Goal: Navigation & Orientation: Find specific page/section

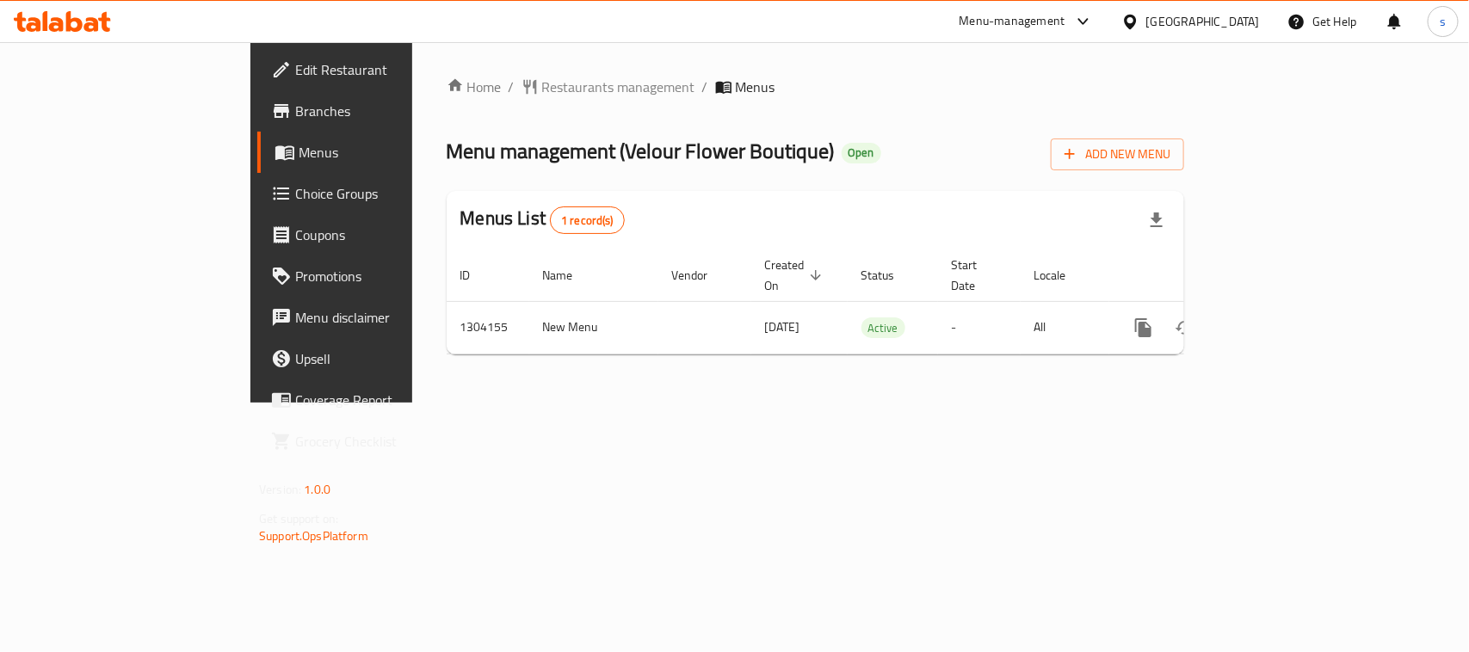
click at [1094, 24] on icon at bounding box center [1083, 21] width 21 height 21
click at [1063, 141] on div "Restaurant-Management" at bounding box center [1002, 150] width 135 height 19
click at [1201, 7] on div "[GEOGRAPHIC_DATA]" at bounding box center [1191, 21] width 166 height 41
click at [1140, 14] on icon at bounding box center [1131, 22] width 18 height 18
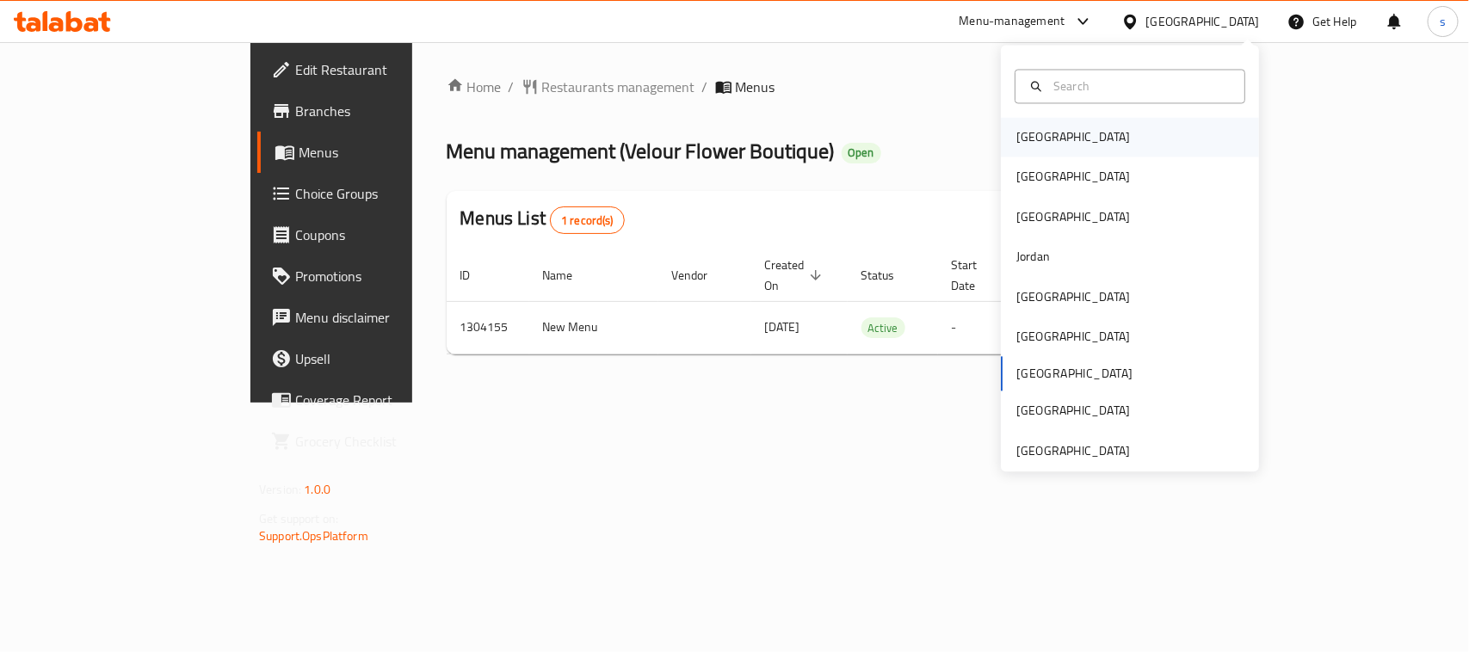
click at [1042, 135] on div "[GEOGRAPHIC_DATA]" at bounding box center [1073, 138] width 141 height 40
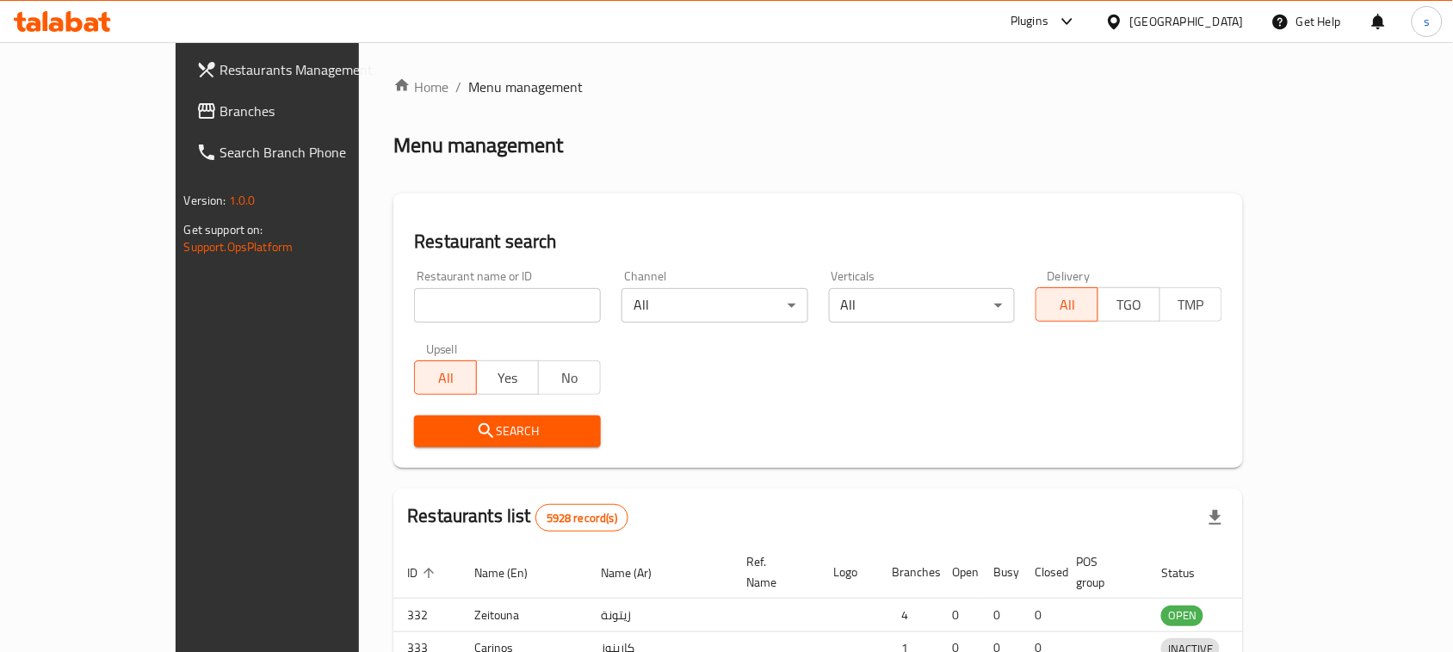
click at [100, 114] on div at bounding box center [726, 326] width 1453 height 652
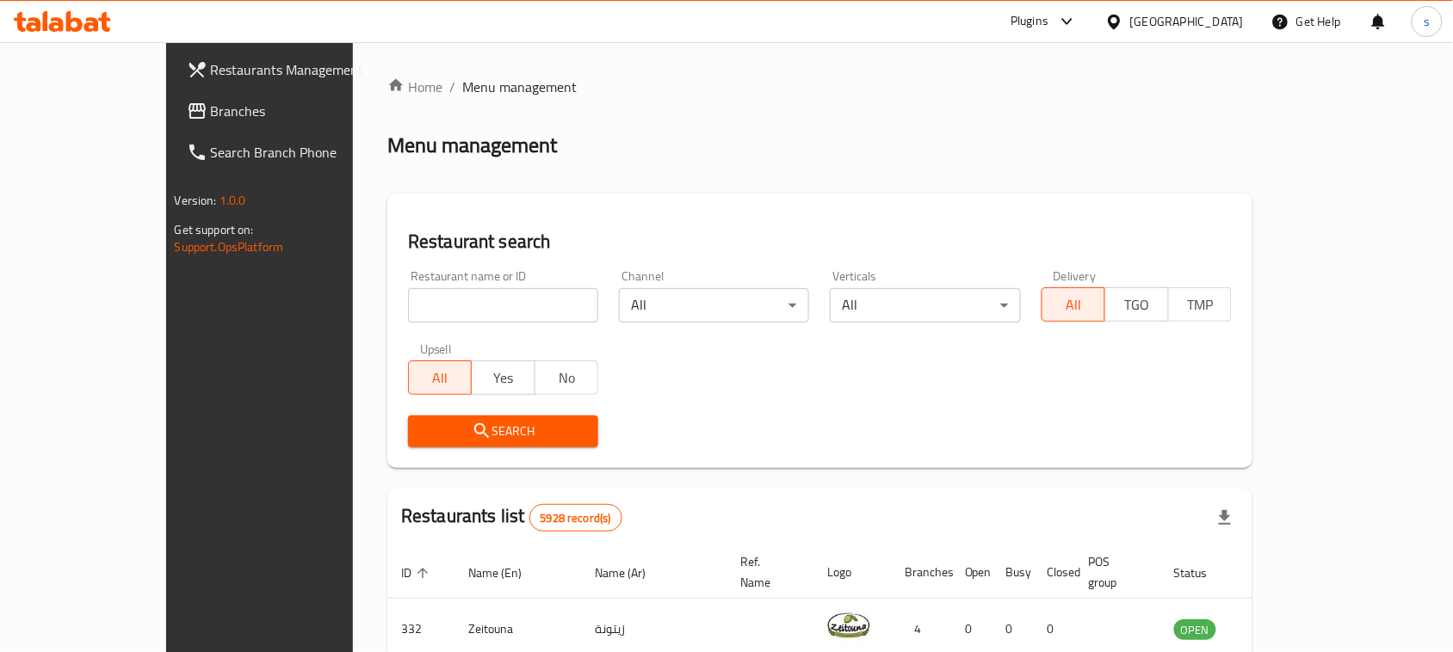
click at [211, 114] on span "Branches" at bounding box center [303, 111] width 184 height 21
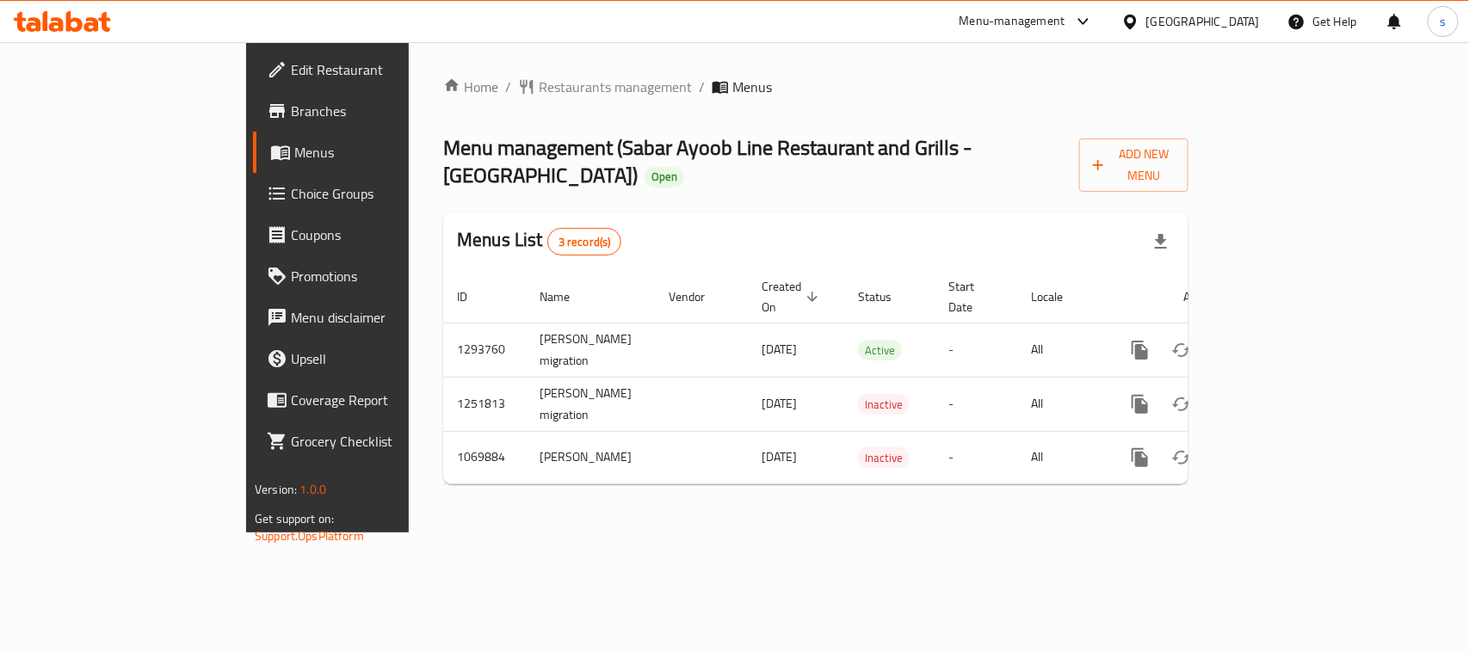
click at [1147, 15] on div at bounding box center [1134, 21] width 25 height 19
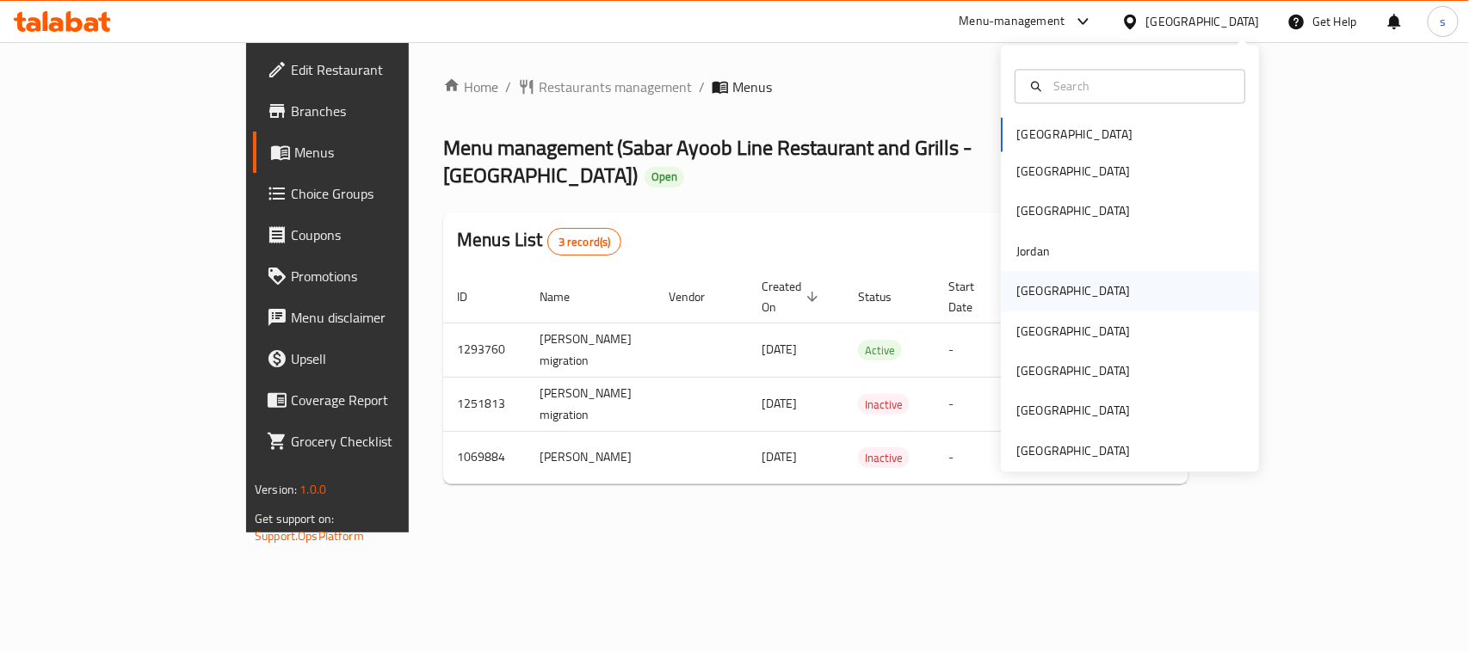
click at [1034, 289] on div "[GEOGRAPHIC_DATA]" at bounding box center [1074, 291] width 114 height 19
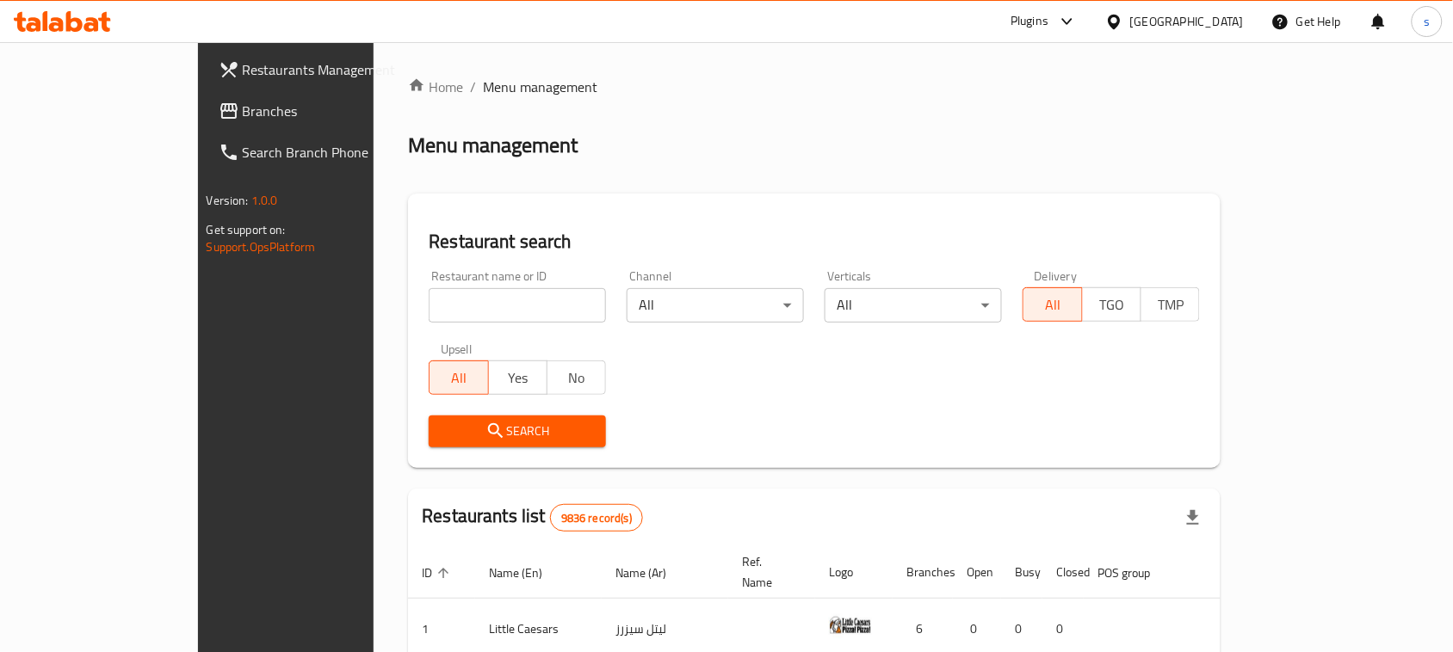
click at [198, 113] on div "Restaurants Management Branches Search Branch Phone Version: 1.0.0 Get support …" at bounding box center [727, 603] width 1058 height 1122
click at [243, 113] on span "Branches" at bounding box center [335, 111] width 184 height 21
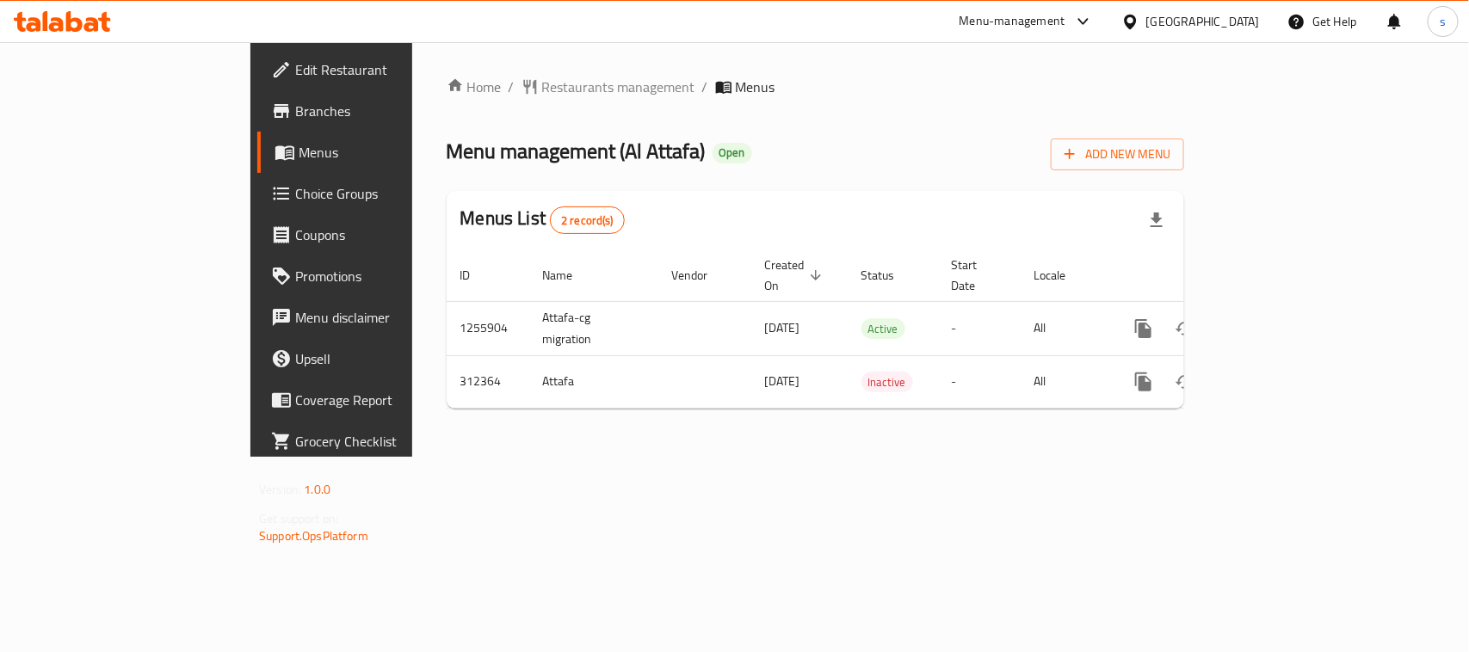
click at [1140, 22] on icon at bounding box center [1131, 22] width 18 height 18
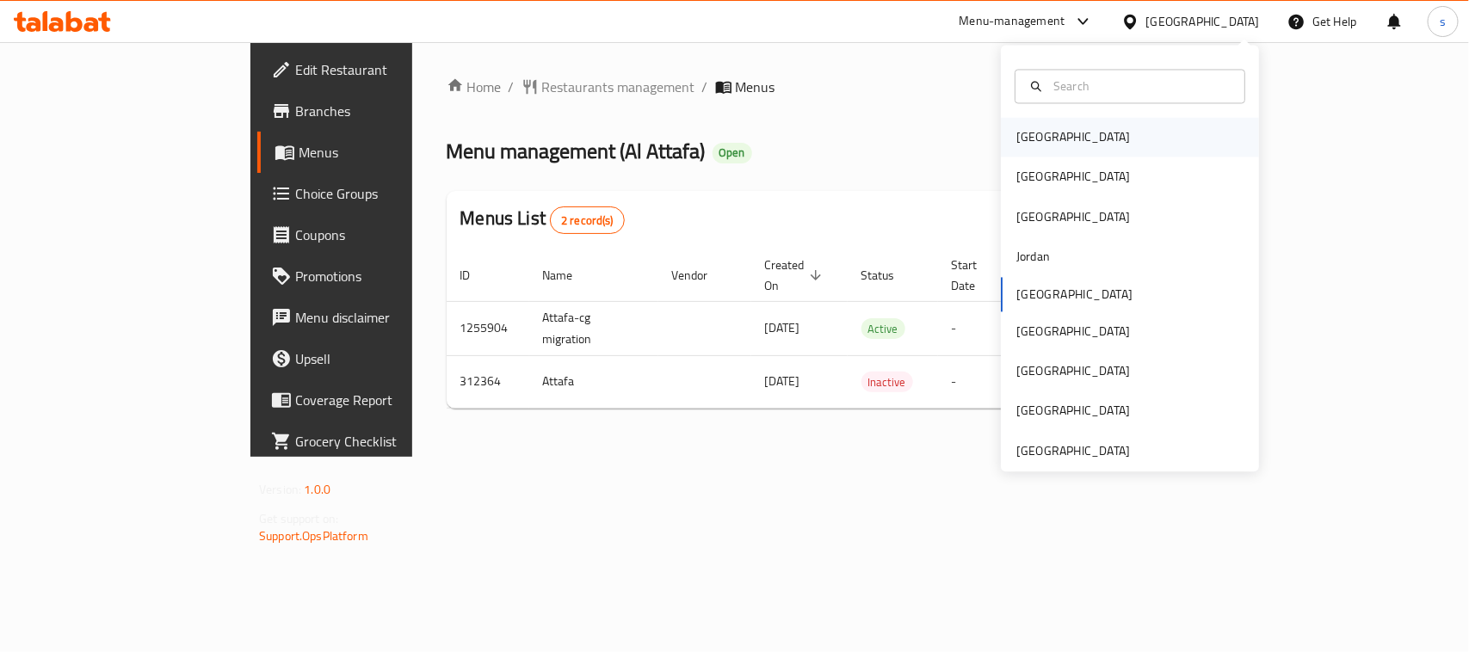
click at [1021, 134] on div "[GEOGRAPHIC_DATA]" at bounding box center [1074, 137] width 114 height 19
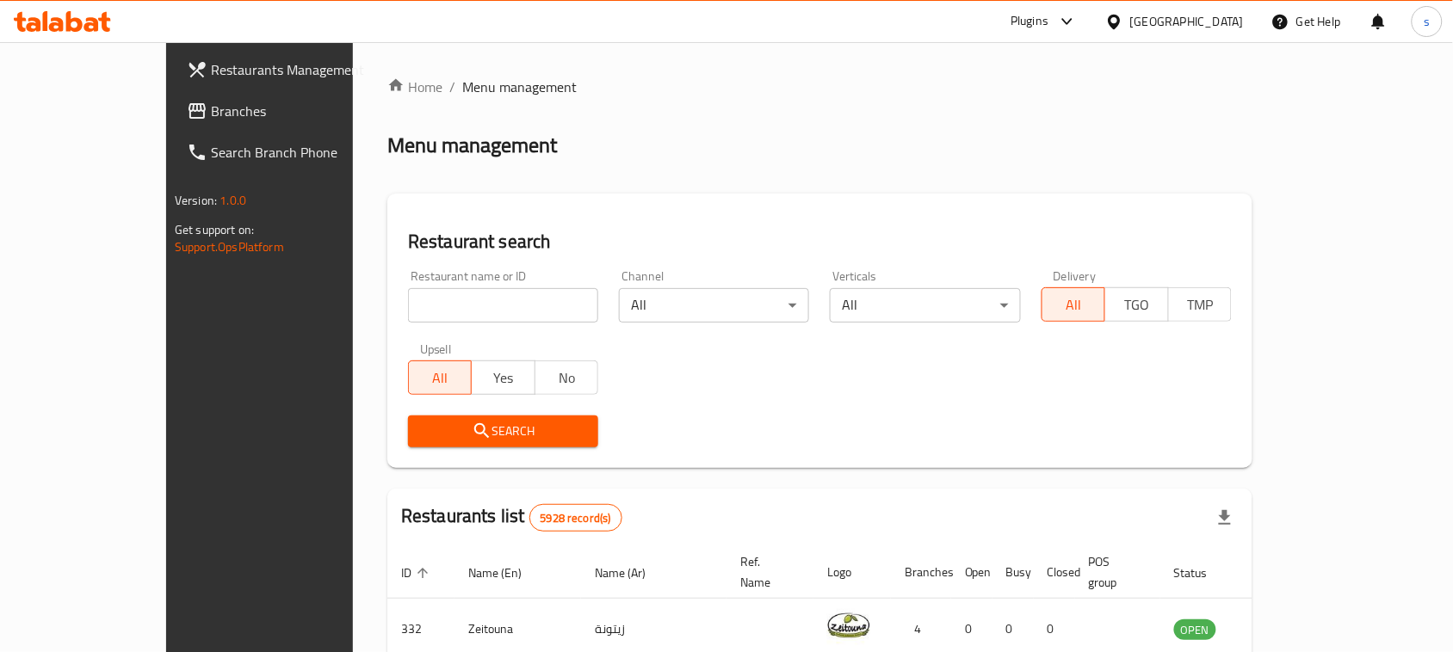
click at [211, 109] on span "Branches" at bounding box center [303, 111] width 184 height 21
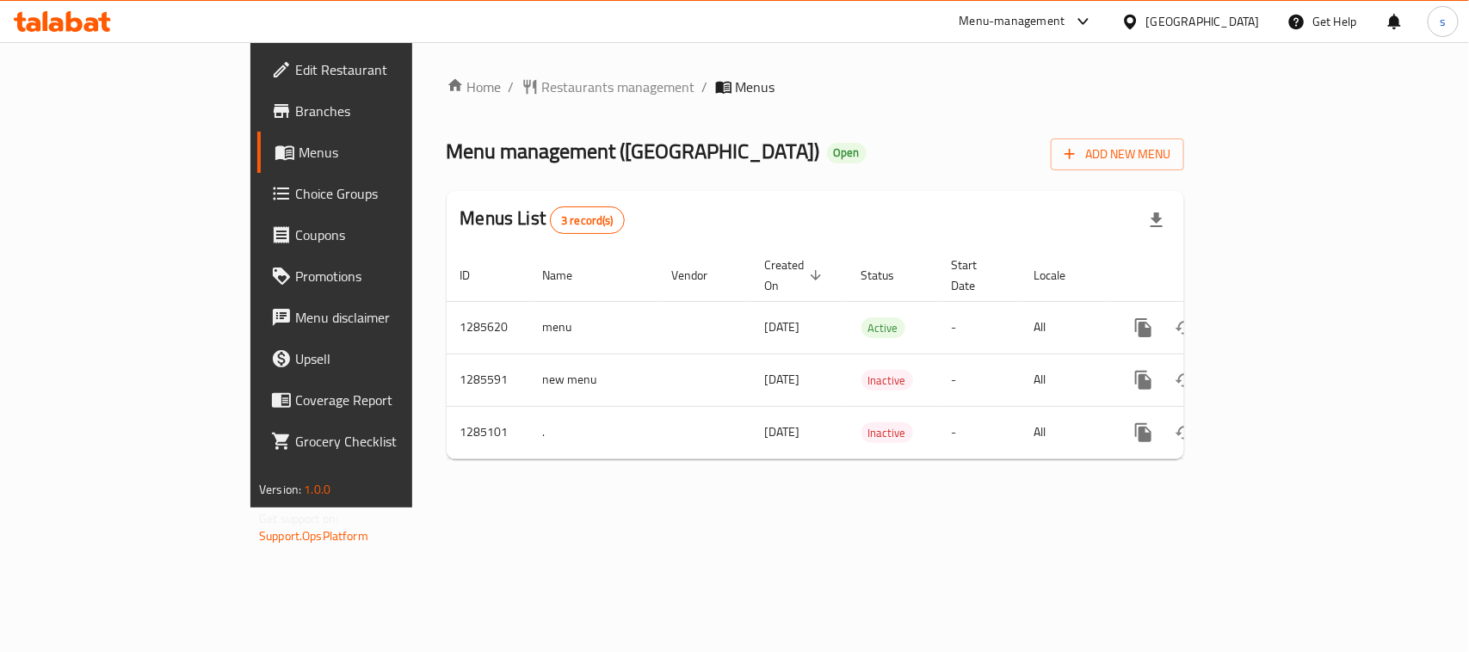
click at [1140, 18] on icon at bounding box center [1131, 22] width 18 height 18
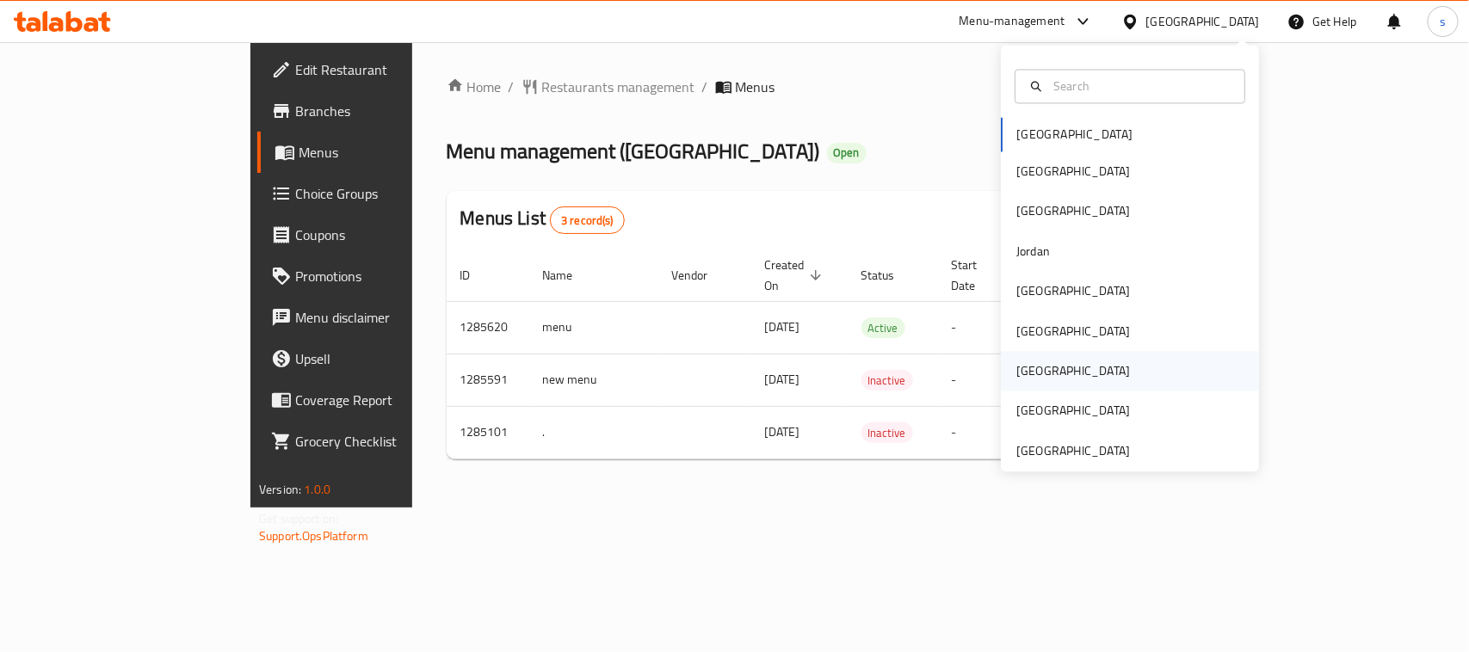
click at [1026, 366] on div "Qatar" at bounding box center [1074, 371] width 114 height 19
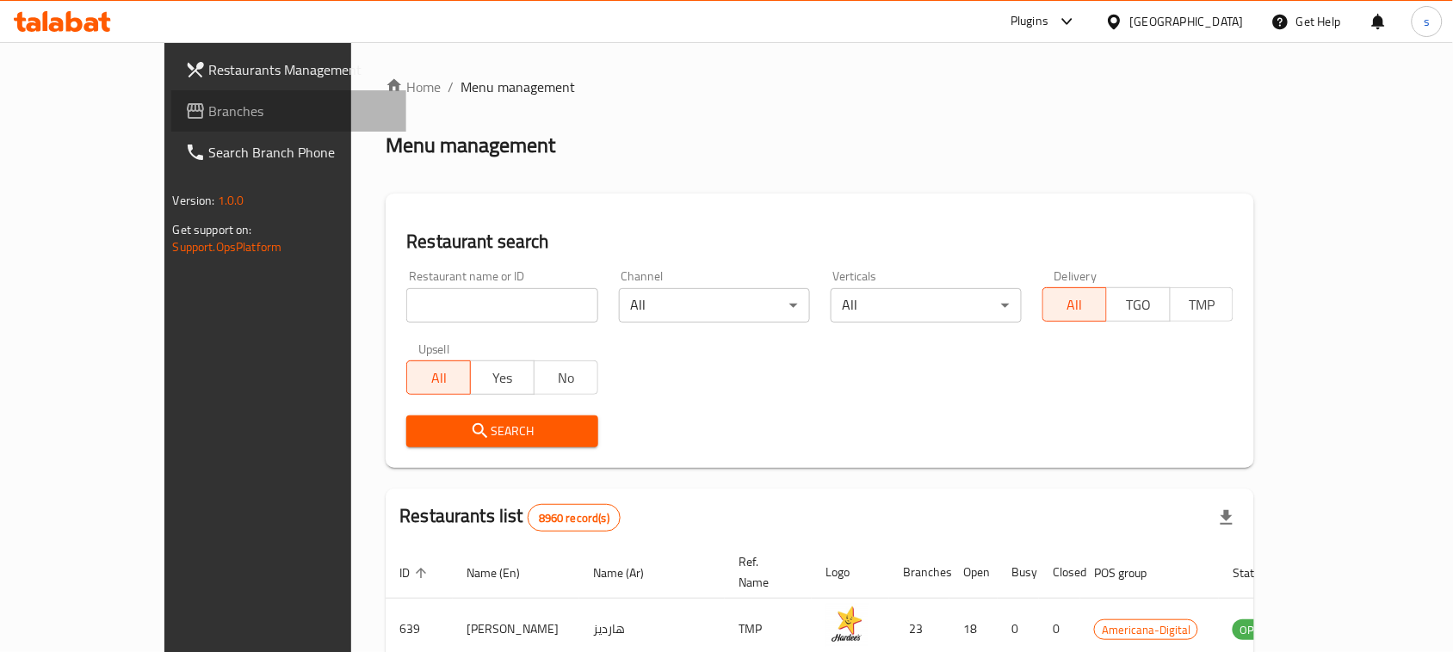
click at [209, 118] on span "Branches" at bounding box center [301, 111] width 184 height 21
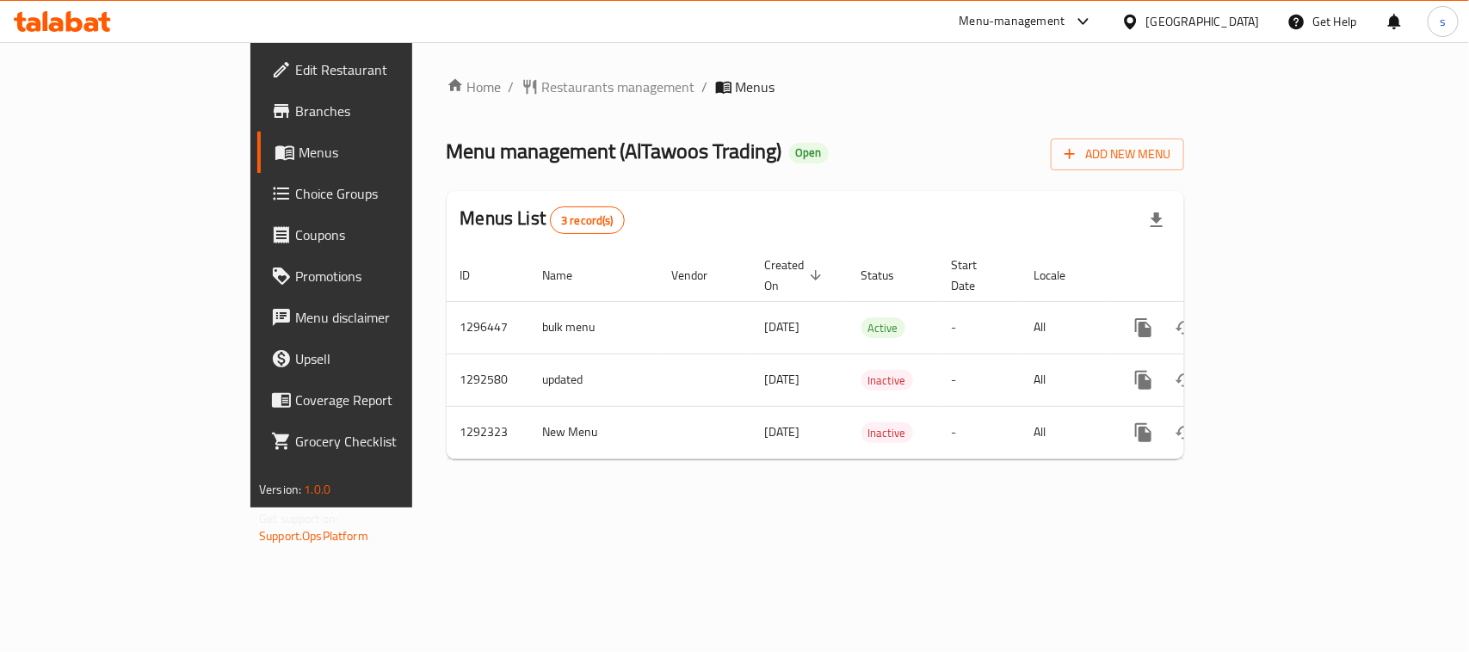
click at [1140, 17] on icon at bounding box center [1131, 22] width 18 height 18
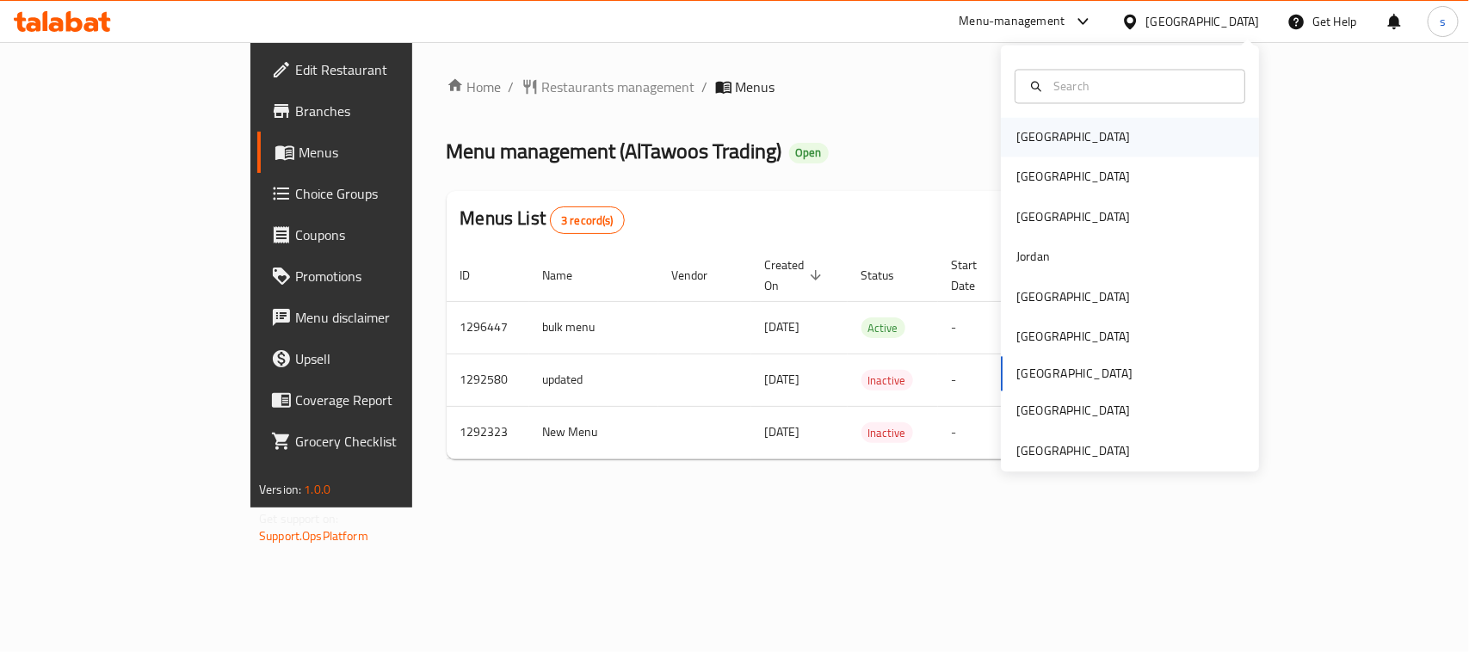
click at [1038, 140] on div "Bahrain" at bounding box center [1074, 137] width 114 height 19
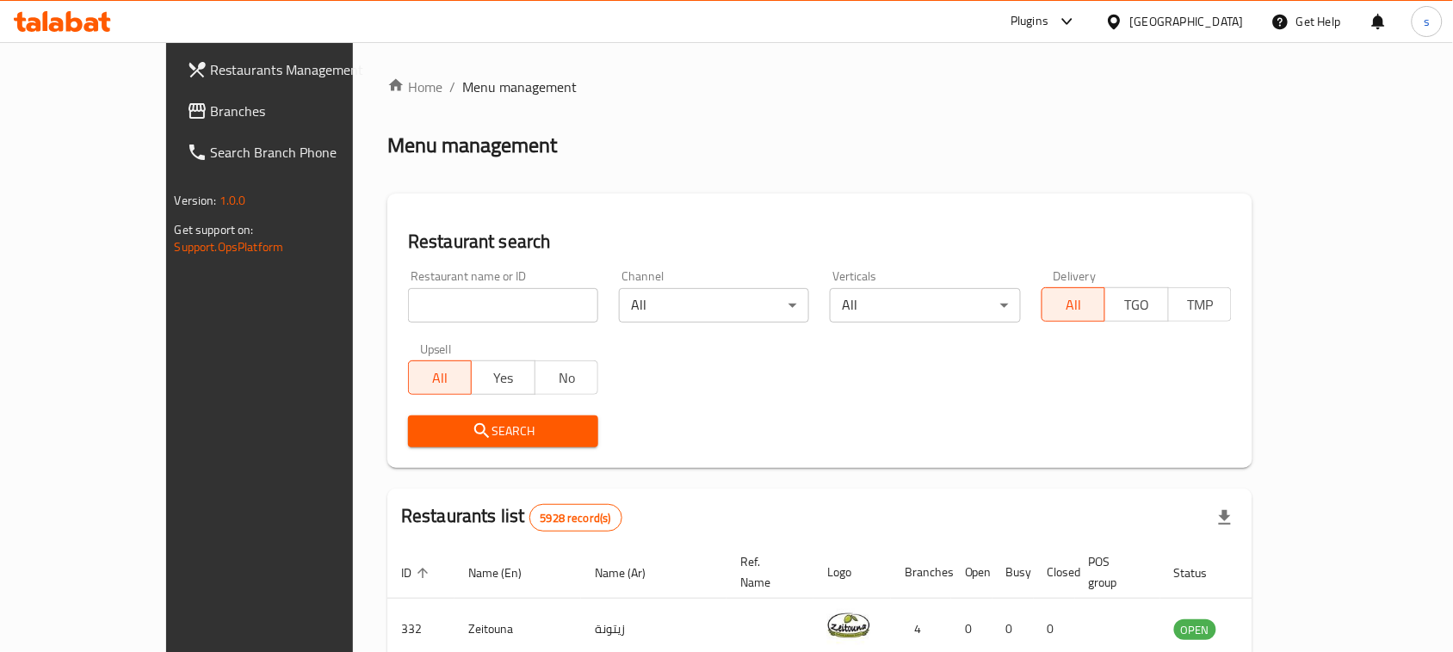
click at [88, 116] on div at bounding box center [726, 326] width 1453 height 652
click at [211, 116] on span "Branches" at bounding box center [303, 111] width 184 height 21
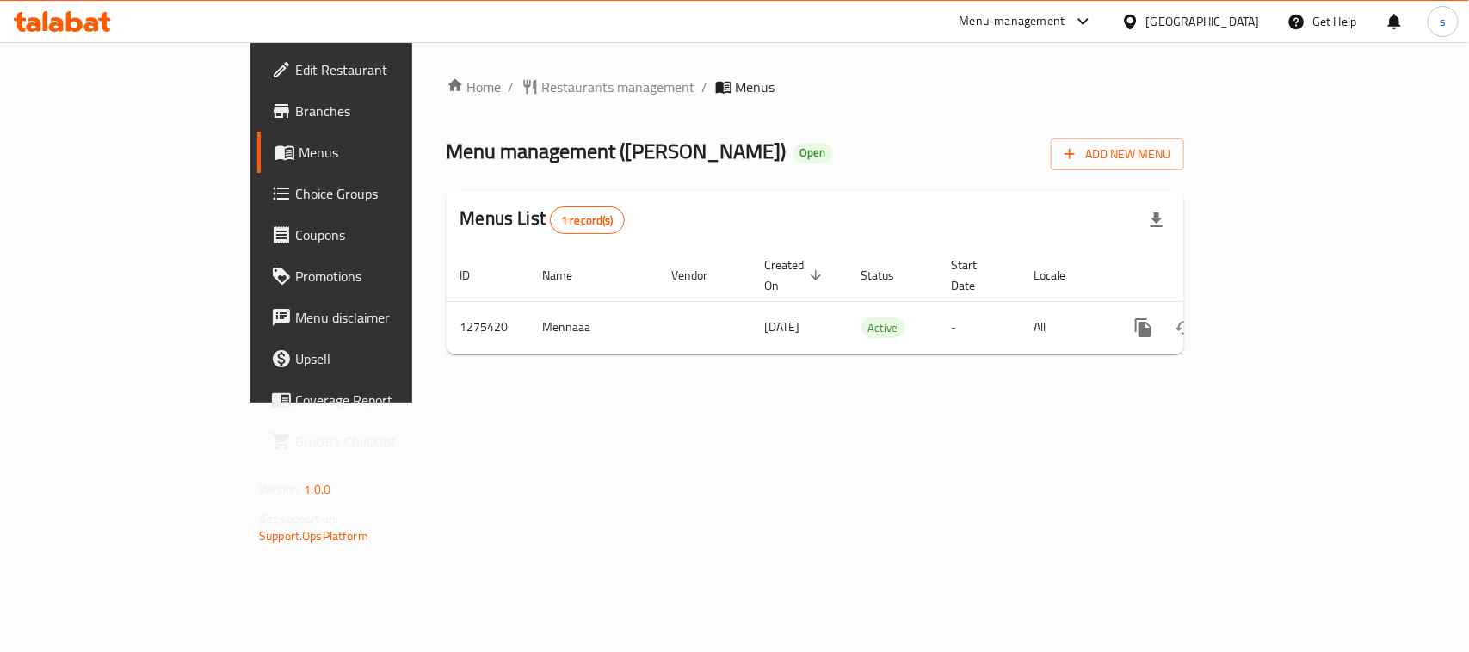
click at [1140, 15] on icon at bounding box center [1131, 22] width 18 height 18
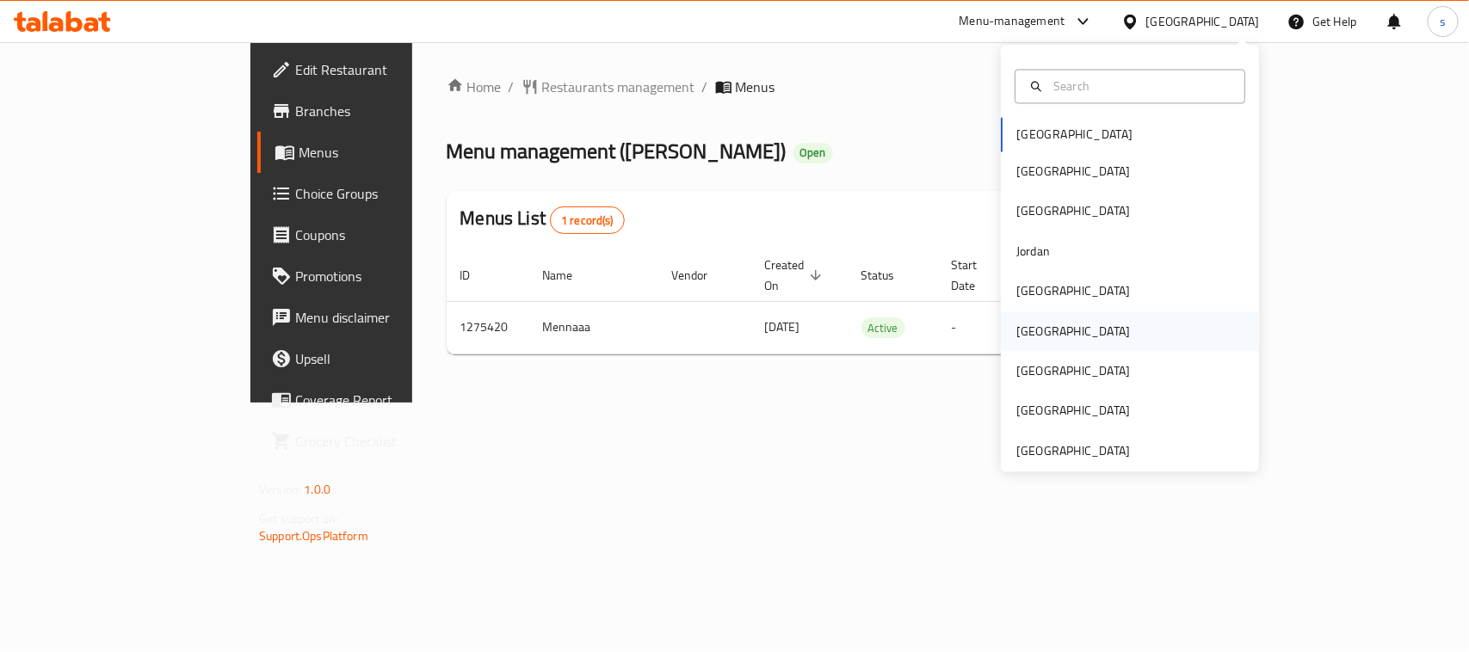
click at [1021, 319] on div "Oman" at bounding box center [1073, 332] width 141 height 40
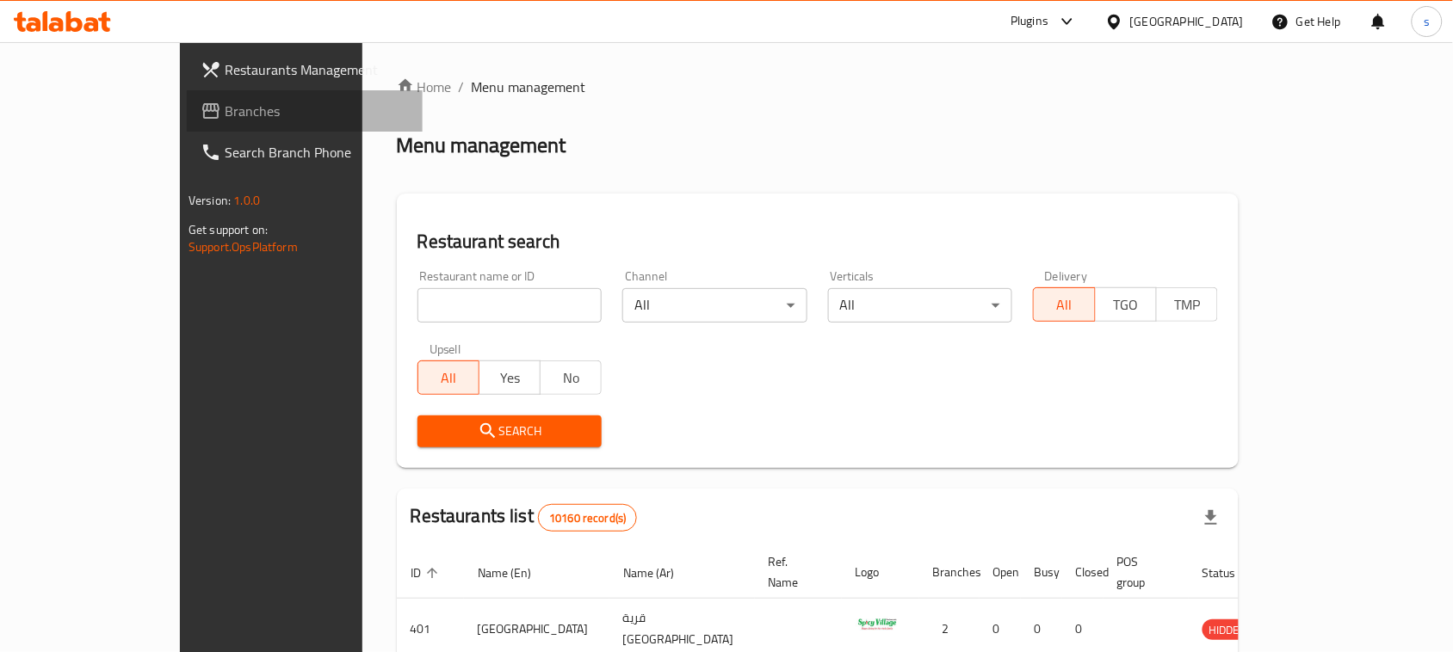
click at [225, 101] on span "Branches" at bounding box center [317, 111] width 184 height 21
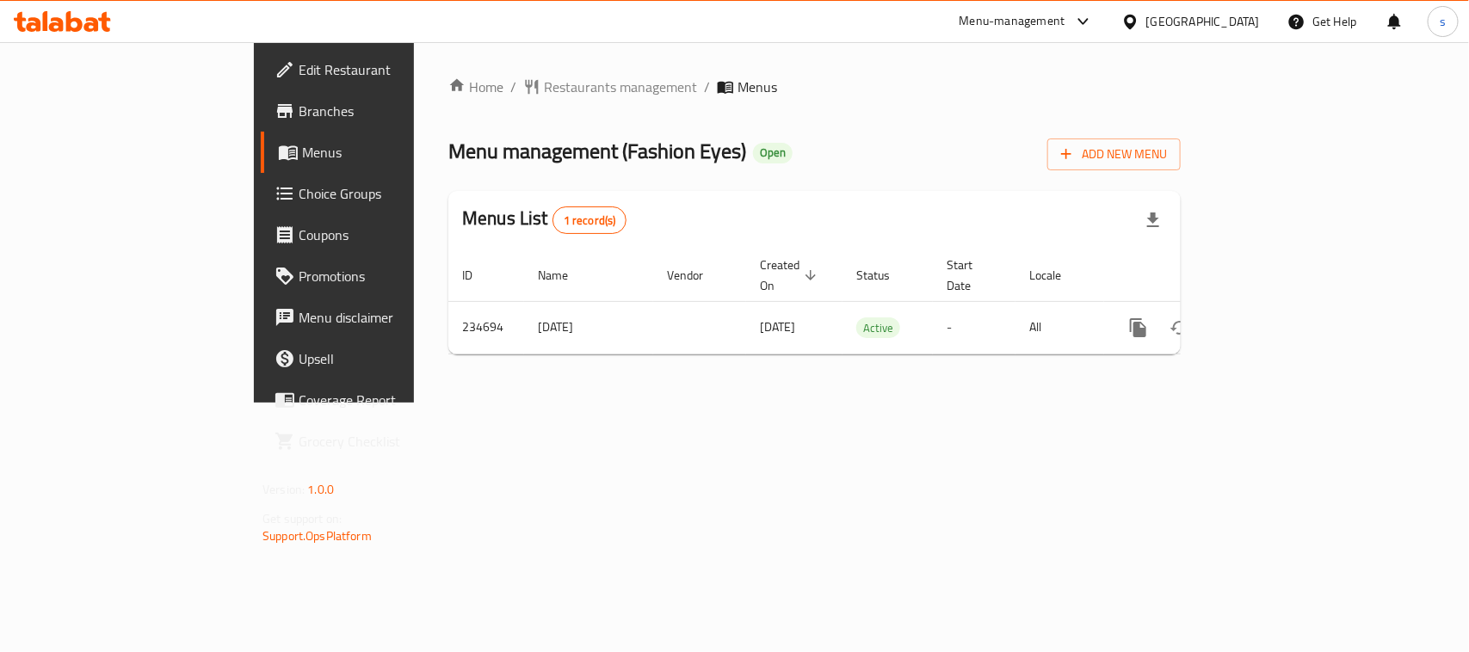
click at [1094, 19] on icon at bounding box center [1083, 21] width 21 height 21
click at [1235, 22] on div "[GEOGRAPHIC_DATA]" at bounding box center [1204, 21] width 114 height 19
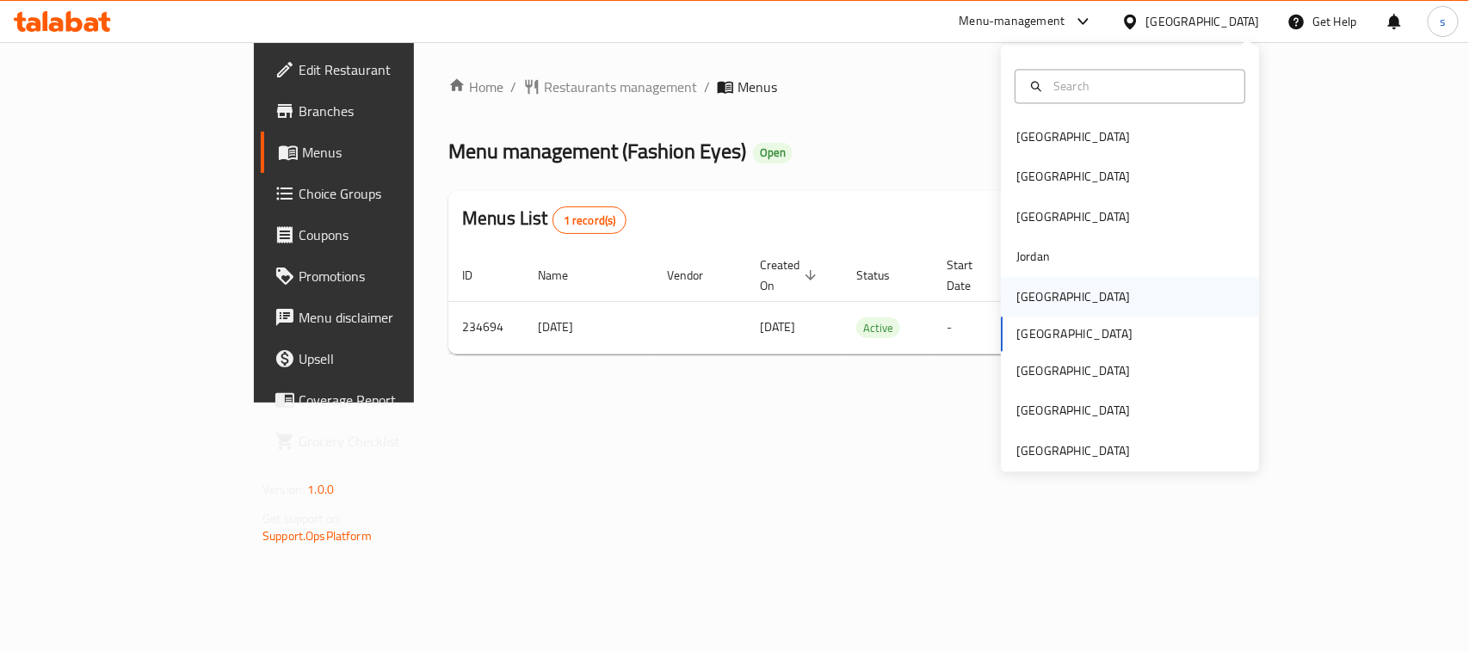
click at [1017, 302] on div "[GEOGRAPHIC_DATA]" at bounding box center [1074, 296] width 114 height 19
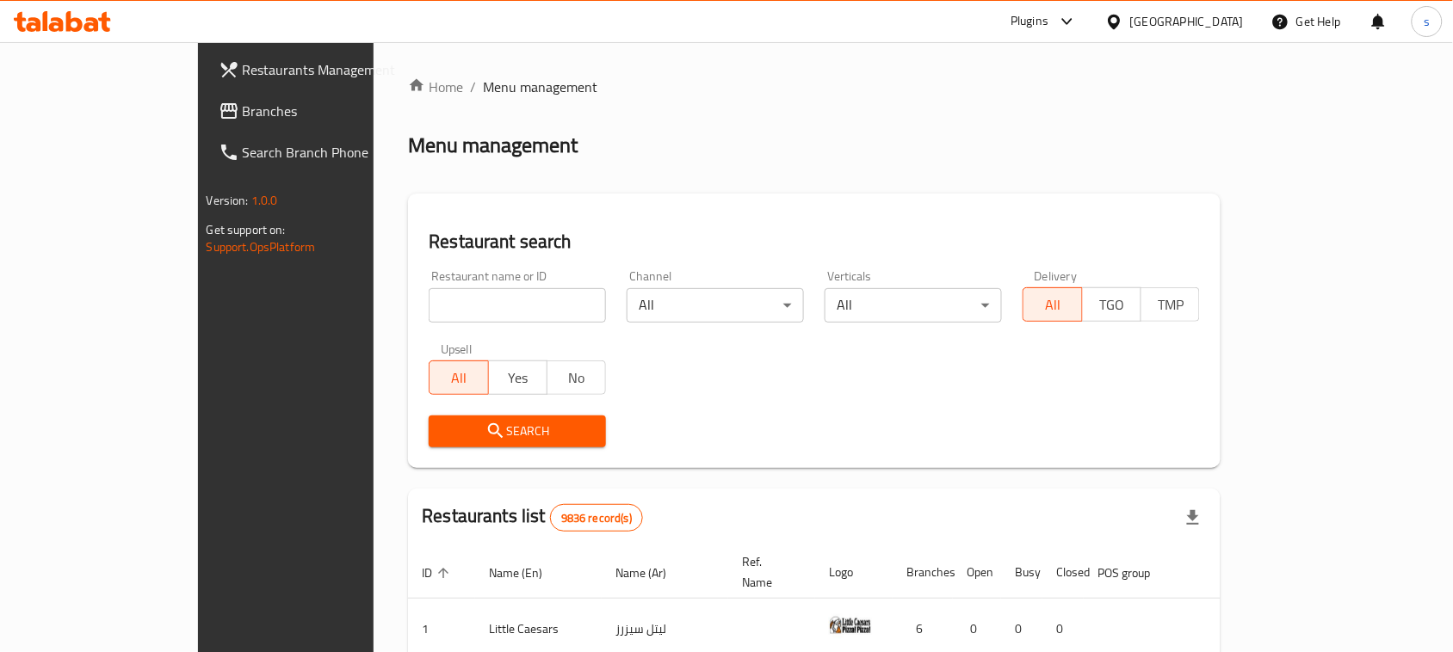
click at [243, 105] on span "Branches" at bounding box center [335, 111] width 184 height 21
